Goal: Information Seeking & Learning: Learn about a topic

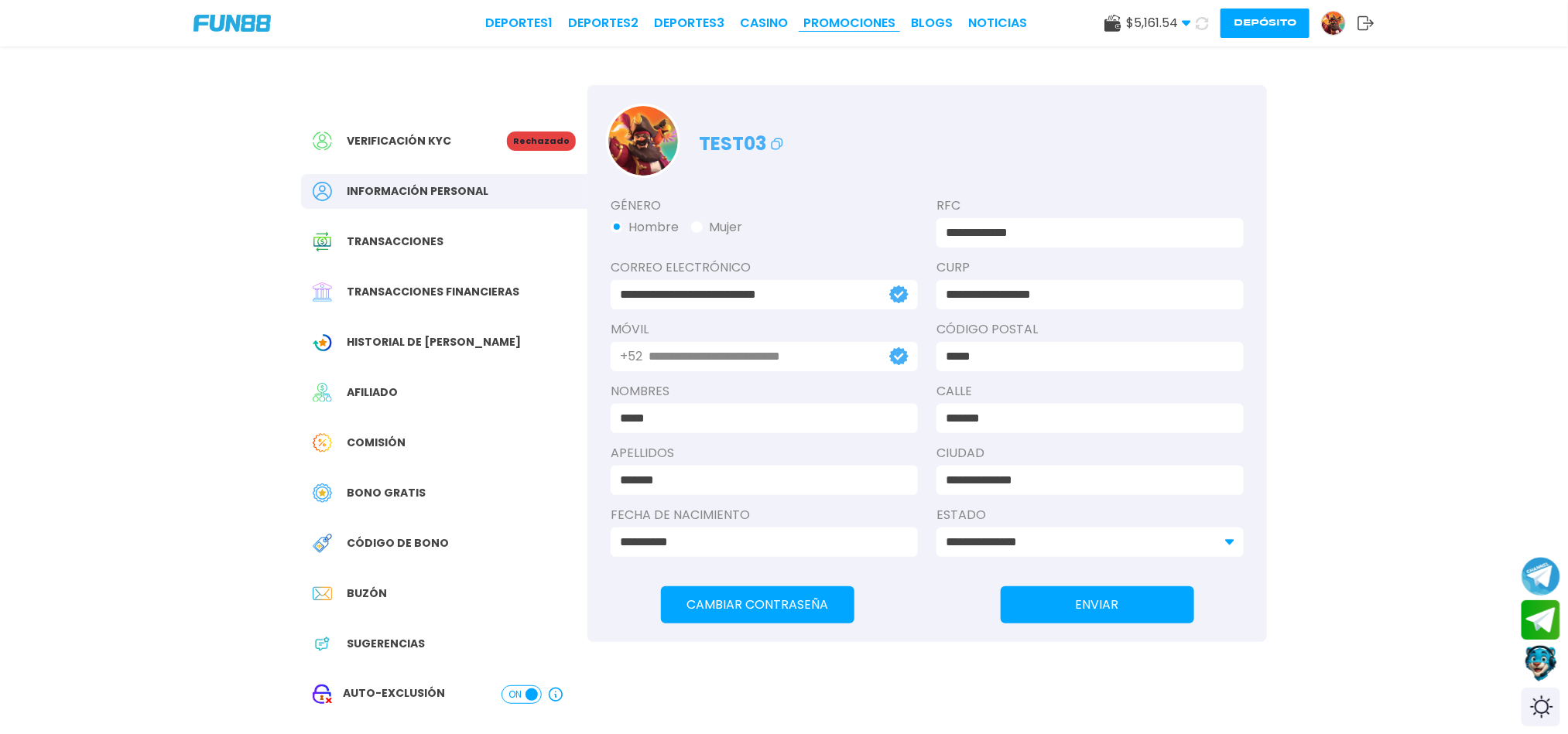
click at [876, 21] on link "Promociones" at bounding box center [849, 23] width 92 height 19
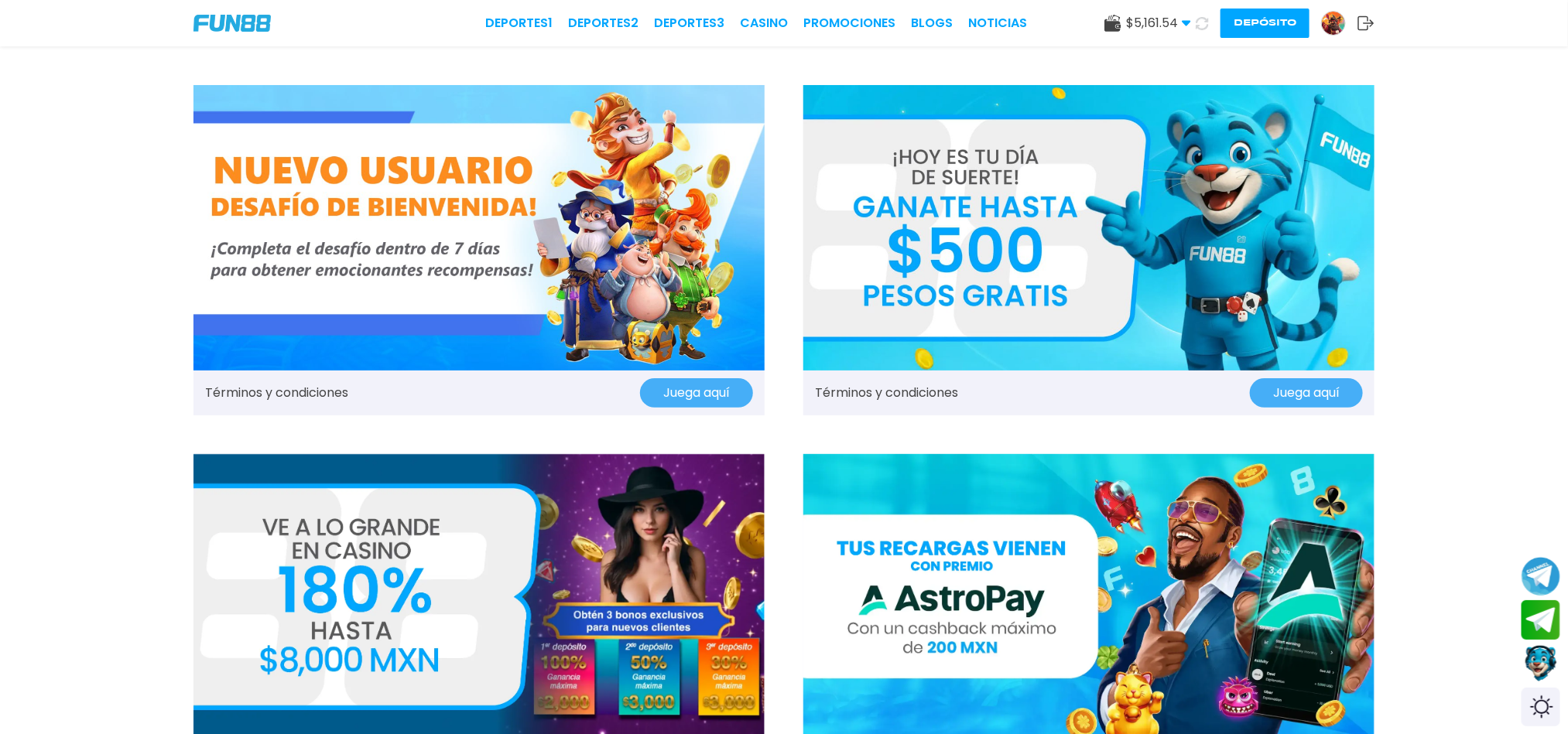
click at [307, 388] on link "Términos y condiciones" at bounding box center [277, 392] width 143 height 19
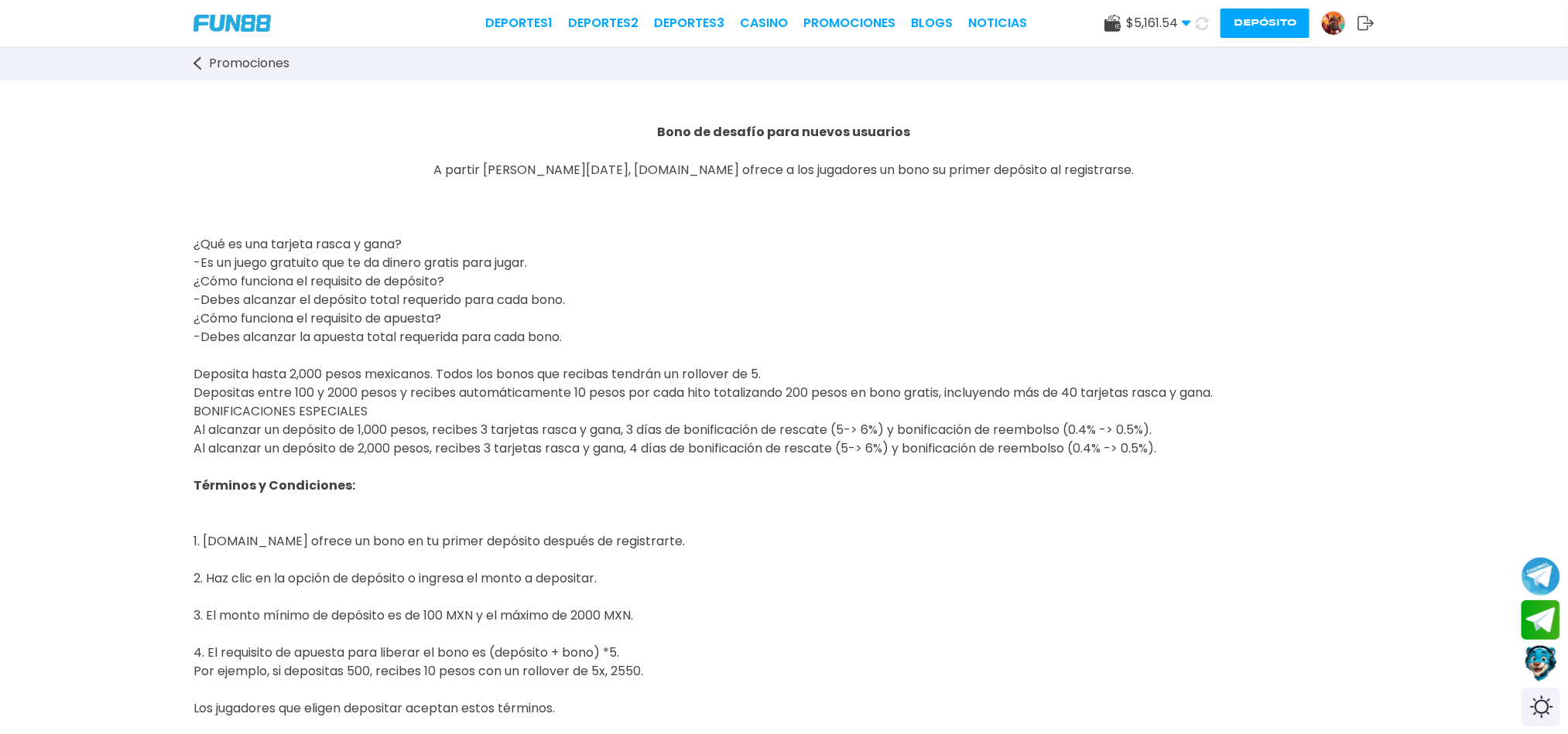
drag, startPoint x: 197, startPoint y: 427, endPoint x: 429, endPoint y: 425, distance: 232.0
click at [429, 425] on span "Deposita hasta 2,000 pesos mexicanos. Todos los bonos que recibas tendrán un ro…" at bounding box center [702, 411] width 1019 height 92
copy span "Al alcanzar un depósito de 1,000 pesos"
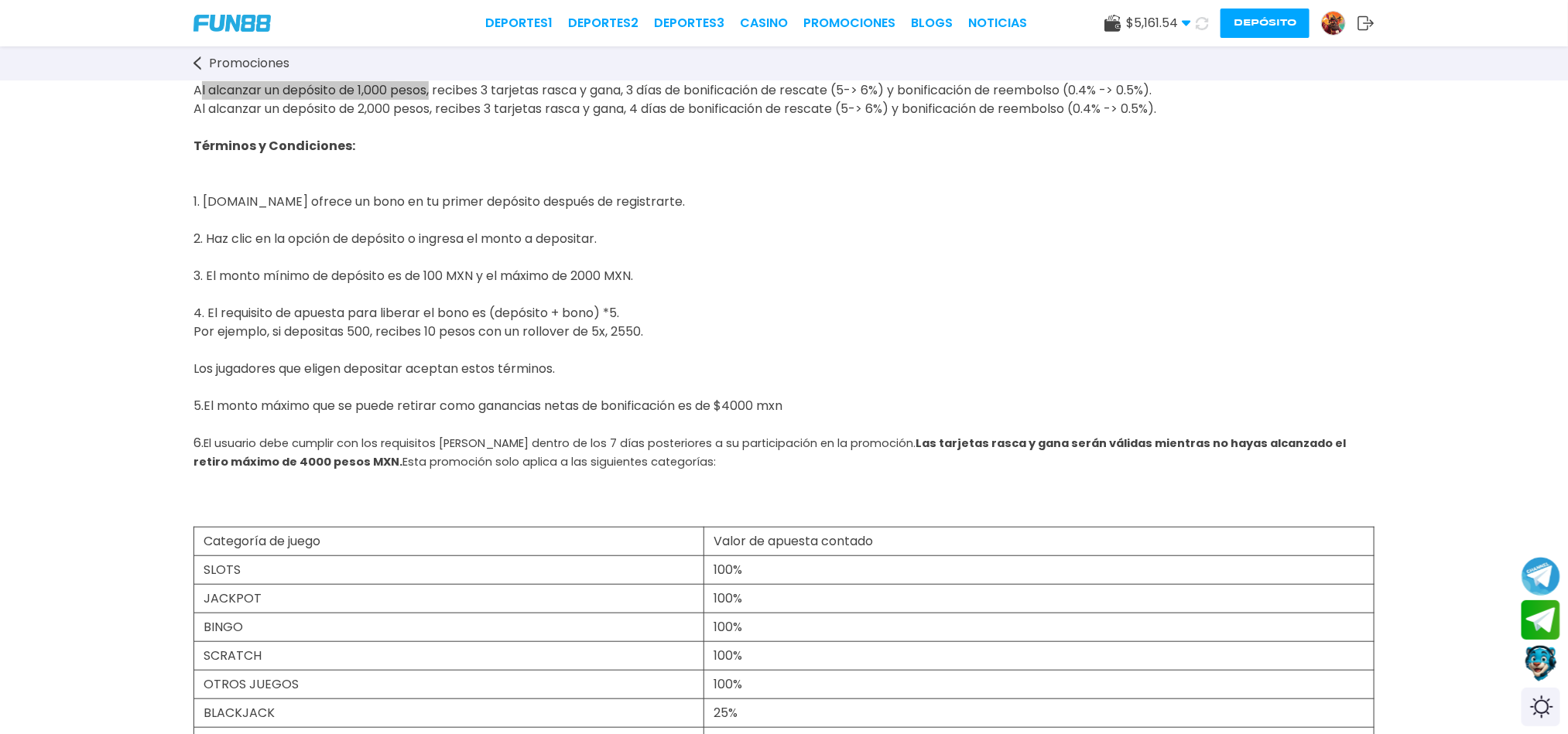
scroll to position [349, 0]
